Goal: Information Seeking & Learning: Understand process/instructions

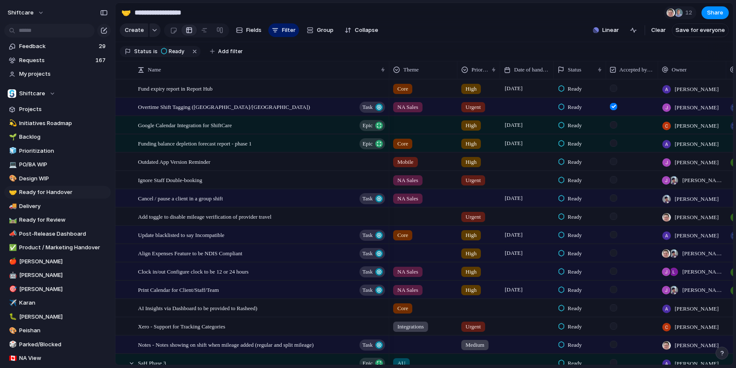
click at [441, 29] on section "Create Fields Filter Group Zoom Collapse Linear Clear Save for everyone" at bounding box center [423, 32] width 617 height 20
click at [222, 54] on span "Add filter" at bounding box center [230, 52] width 25 height 8
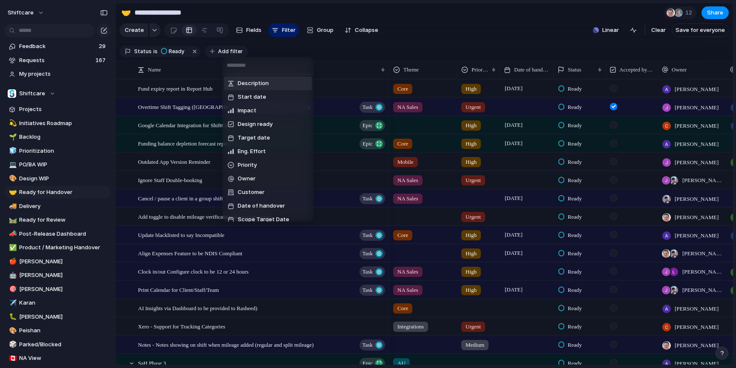
click at [222, 54] on div "Description Start date Impact Design ready Target date Eng. Effort Priority Own…" at bounding box center [368, 184] width 736 height 368
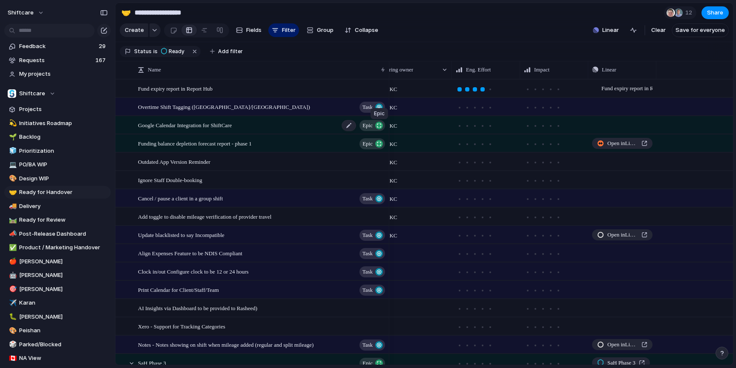
scroll to position [0, 272]
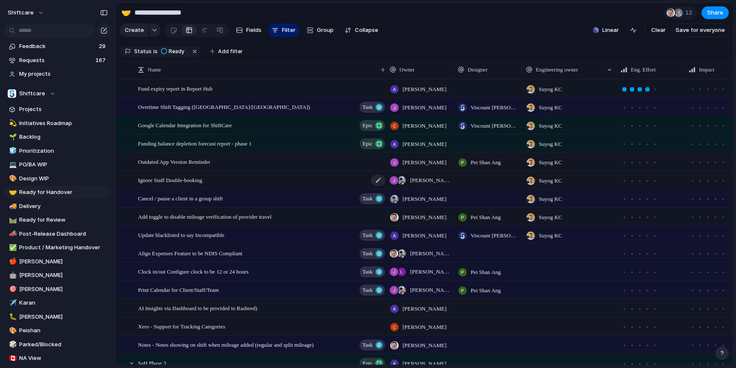
click at [246, 180] on div "Ignore Staff Double-booking" at bounding box center [262, 180] width 248 height 17
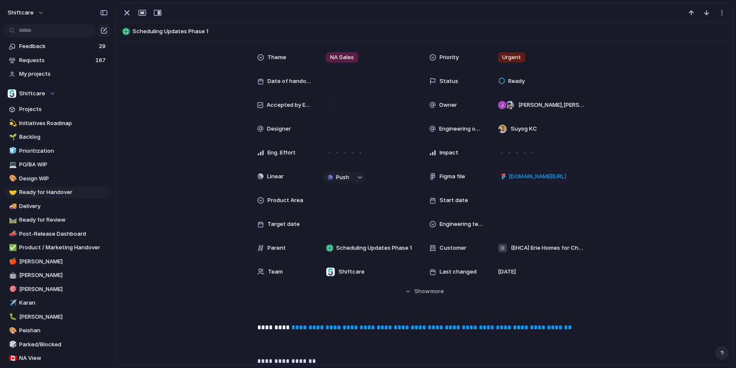
scroll to position [201, 0]
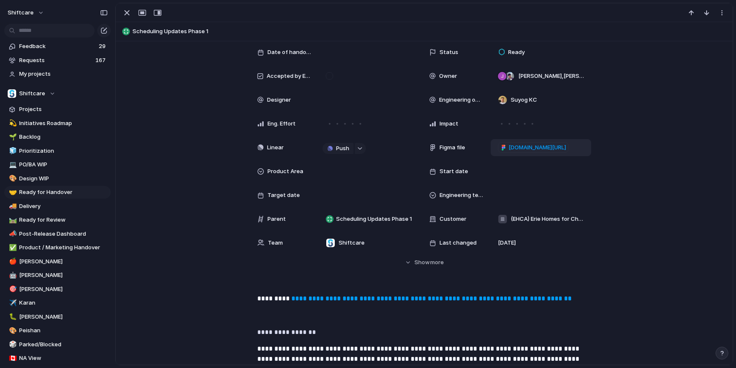
click at [521, 148] on span "[DOMAIN_NAME][URL]" at bounding box center [536, 147] width 57 height 9
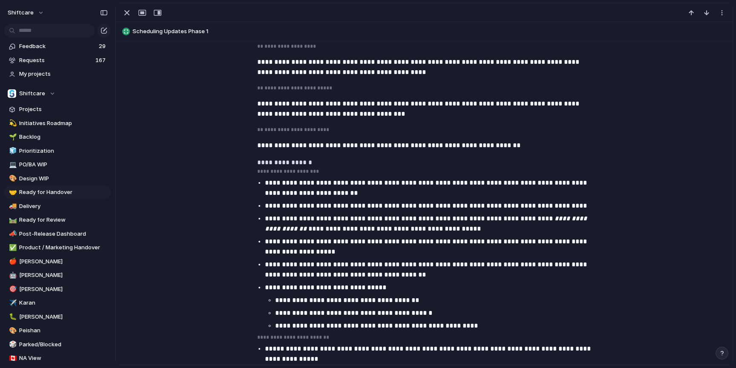
scroll to position [724, 0]
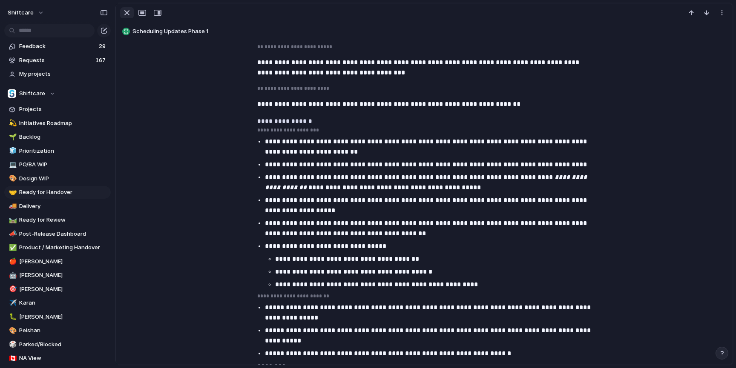
click at [126, 14] on div "button" at bounding box center [127, 13] width 10 height 10
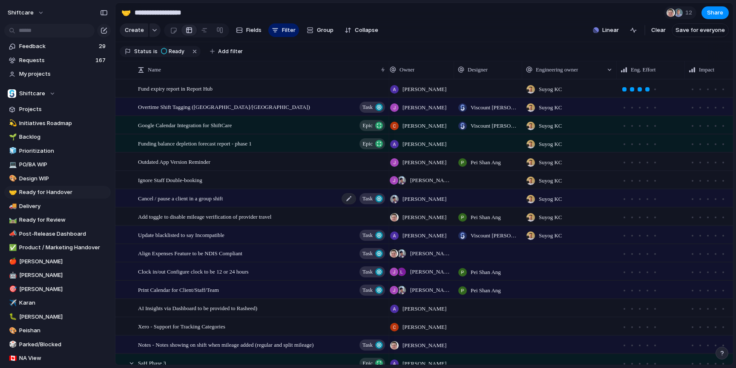
click at [206, 198] on span "Cancel / pause a client in a group shift" at bounding box center [180, 198] width 85 height 10
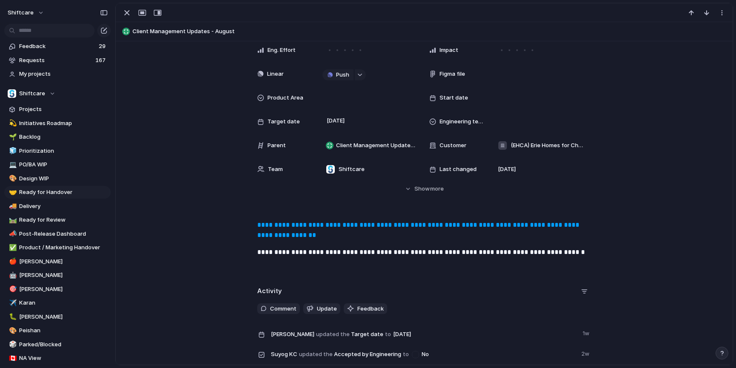
scroll to position [209, 0]
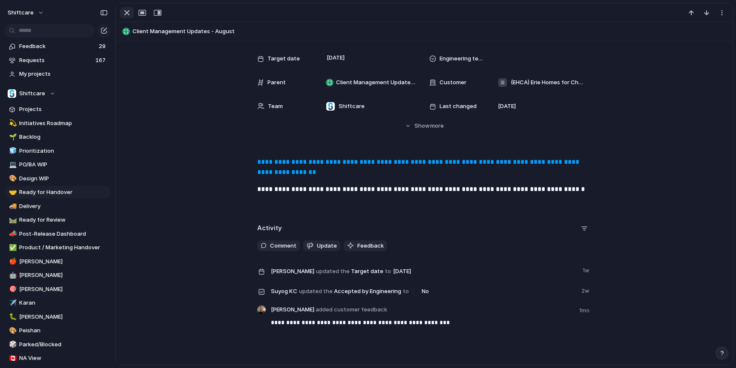
click at [128, 13] on div "button" at bounding box center [127, 13] width 10 height 10
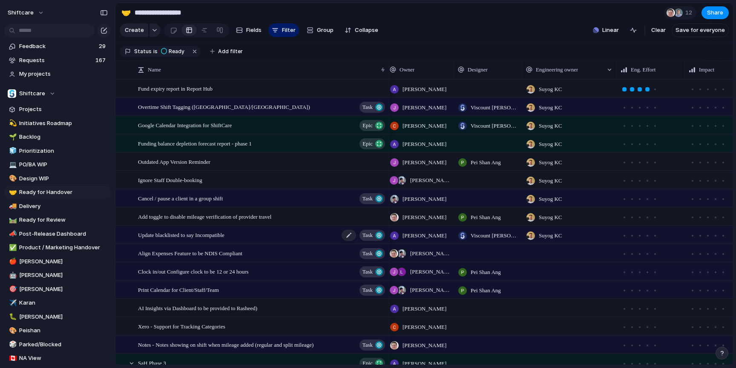
click at [195, 237] on span "Update blacklisted to say Incompatible" at bounding box center [181, 235] width 86 height 10
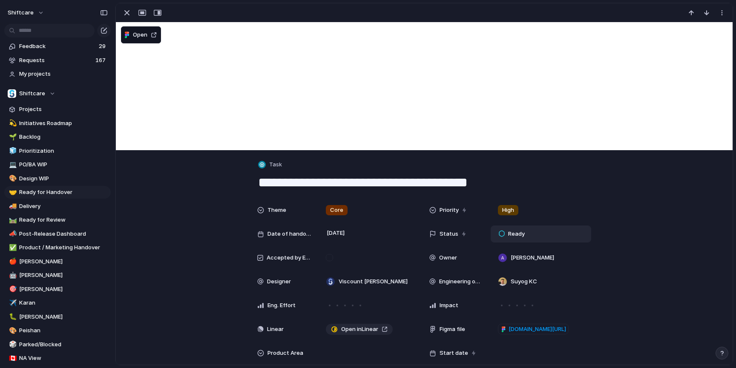
click at [512, 234] on span "Ready" at bounding box center [516, 234] width 17 height 9
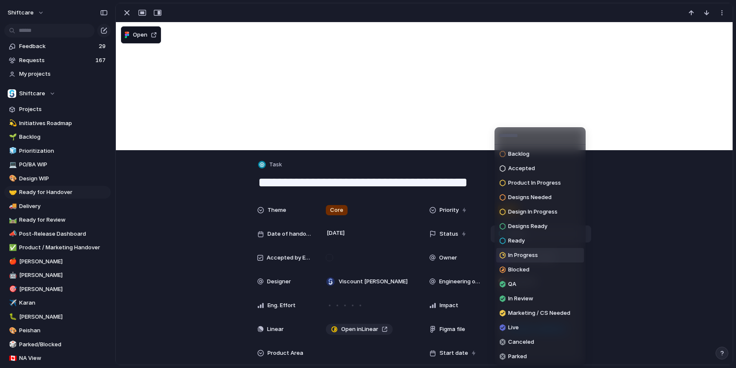
click at [515, 259] on span "In Progress" at bounding box center [523, 255] width 30 height 9
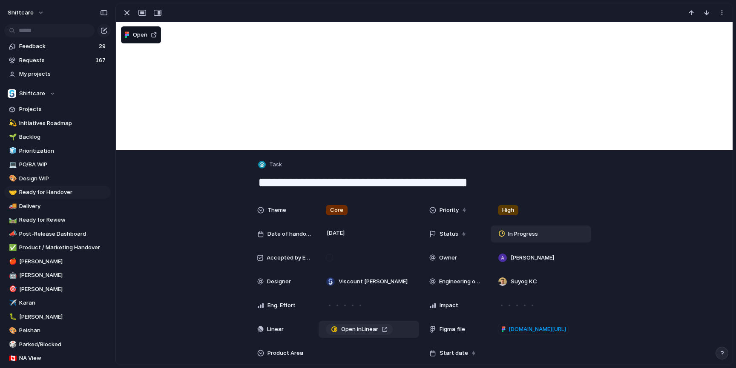
click at [355, 327] on span "Open in Linear" at bounding box center [359, 329] width 37 height 9
click at [126, 15] on div "button" at bounding box center [127, 13] width 10 height 10
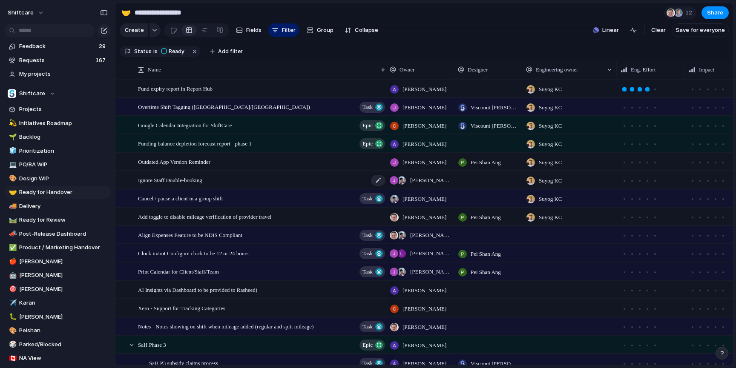
click at [218, 178] on div "Ignore Staff Double-booking" at bounding box center [262, 180] width 248 height 17
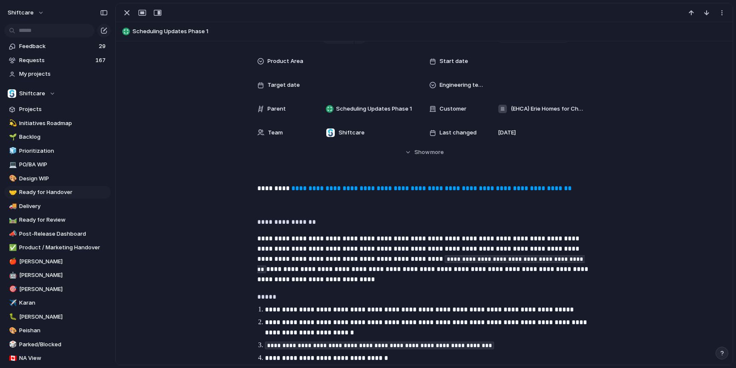
scroll to position [335, 0]
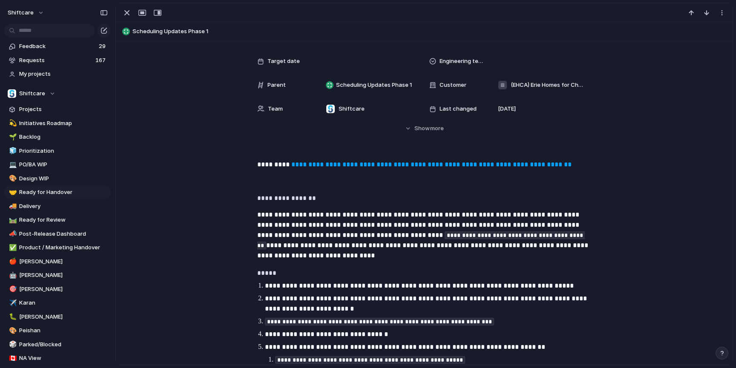
click at [319, 163] on link "**********" at bounding box center [431, 164] width 280 height 6
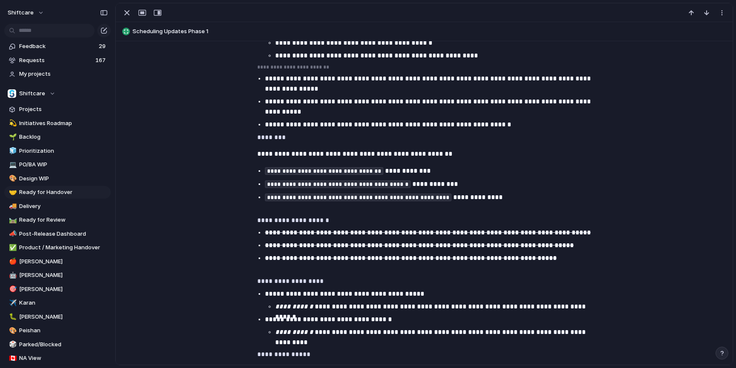
scroll to position [1347, 0]
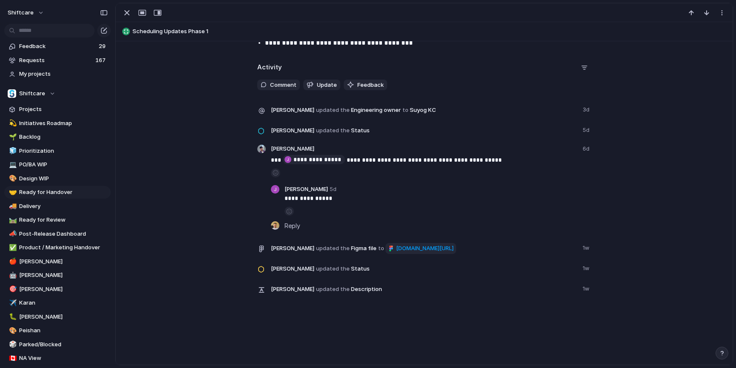
click at [396, 253] on span "[DOMAIN_NAME][URL]" at bounding box center [424, 248] width 57 height 9
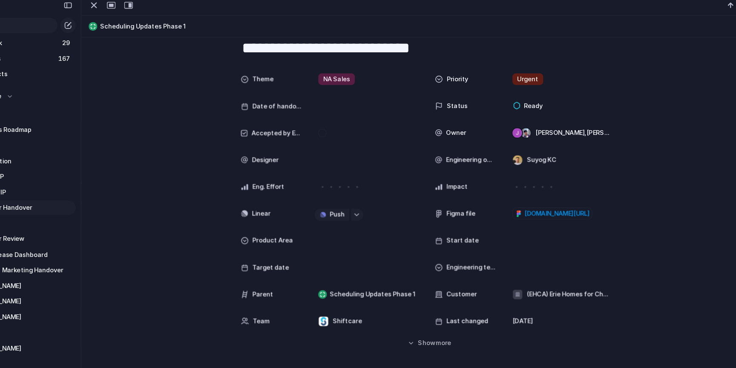
scroll to position [0, 0]
